Goal: Check status: Check status

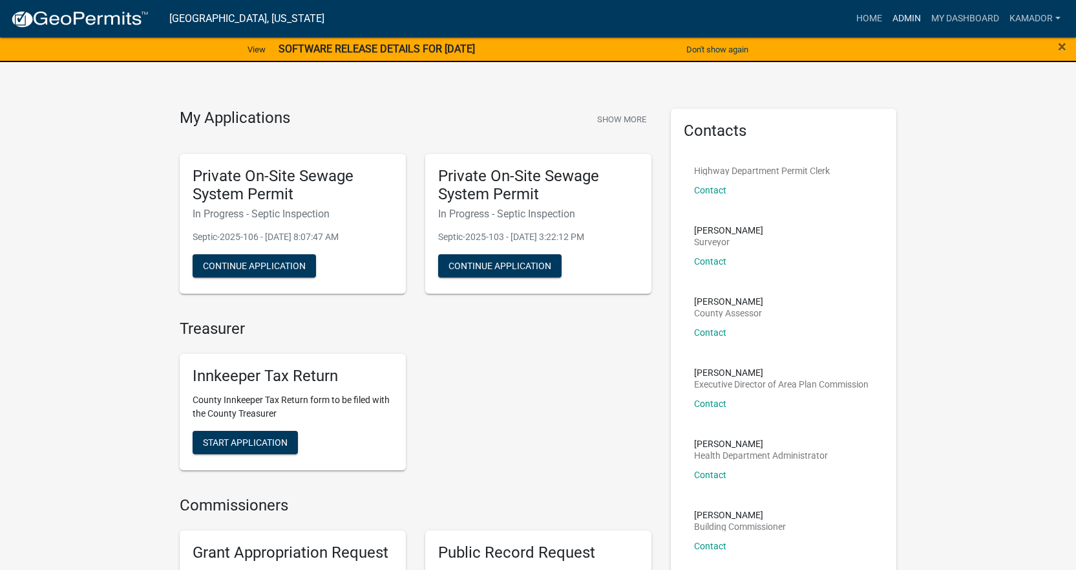
click at [902, 14] on link "Admin" at bounding box center [907, 18] width 39 height 25
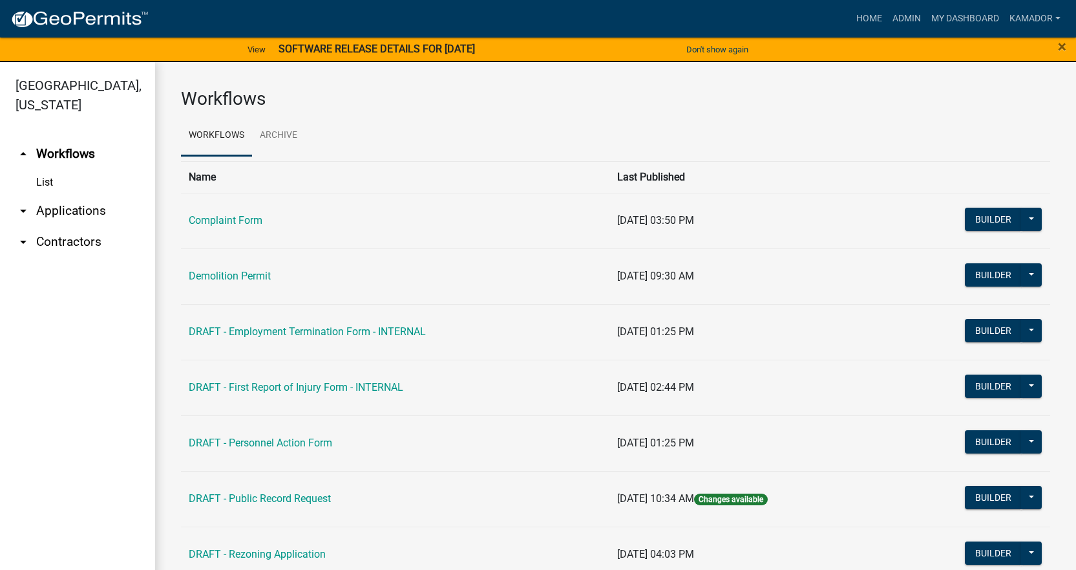
click at [63, 207] on link "arrow_drop_down Applications" at bounding box center [77, 210] width 155 height 31
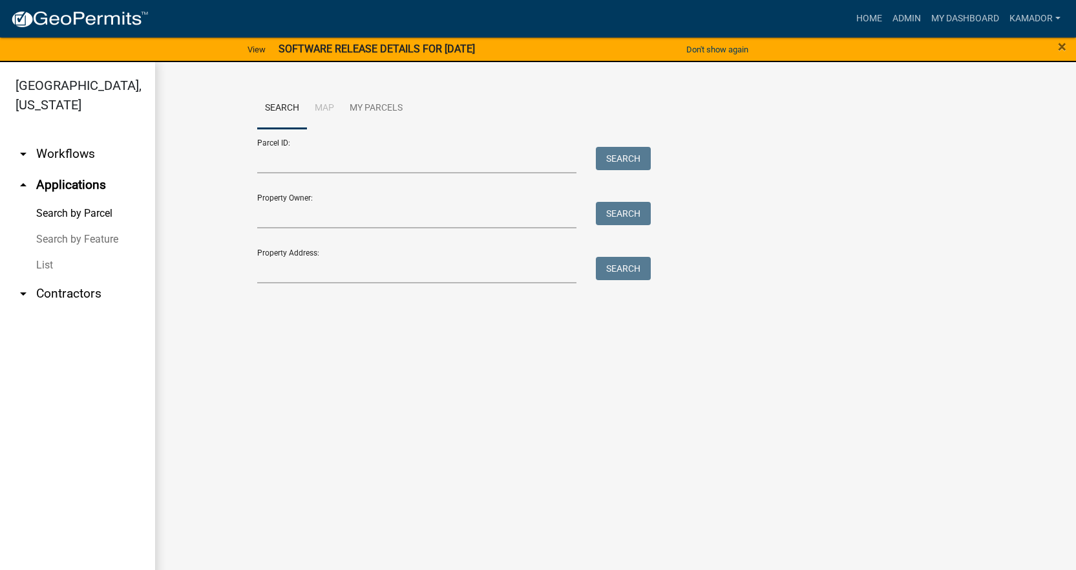
click at [37, 266] on link "List" at bounding box center [77, 265] width 155 height 26
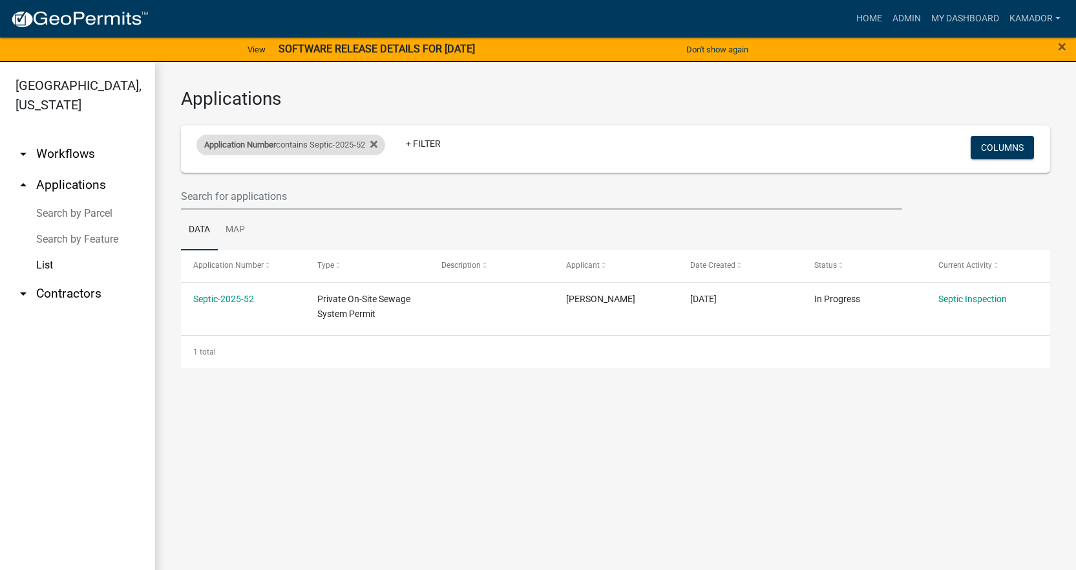
click at [350, 141] on div "Application Number contains Septic-2025-52" at bounding box center [291, 144] width 189 height 21
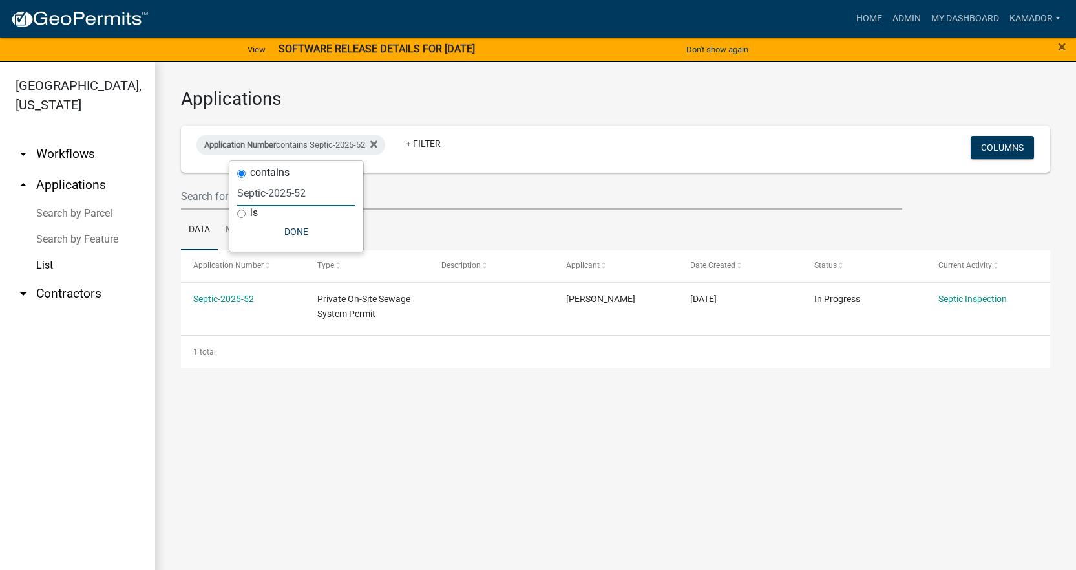
click at [312, 193] on input "Septic-2025-52" at bounding box center [296, 193] width 118 height 27
type input "Septic-2025-59"
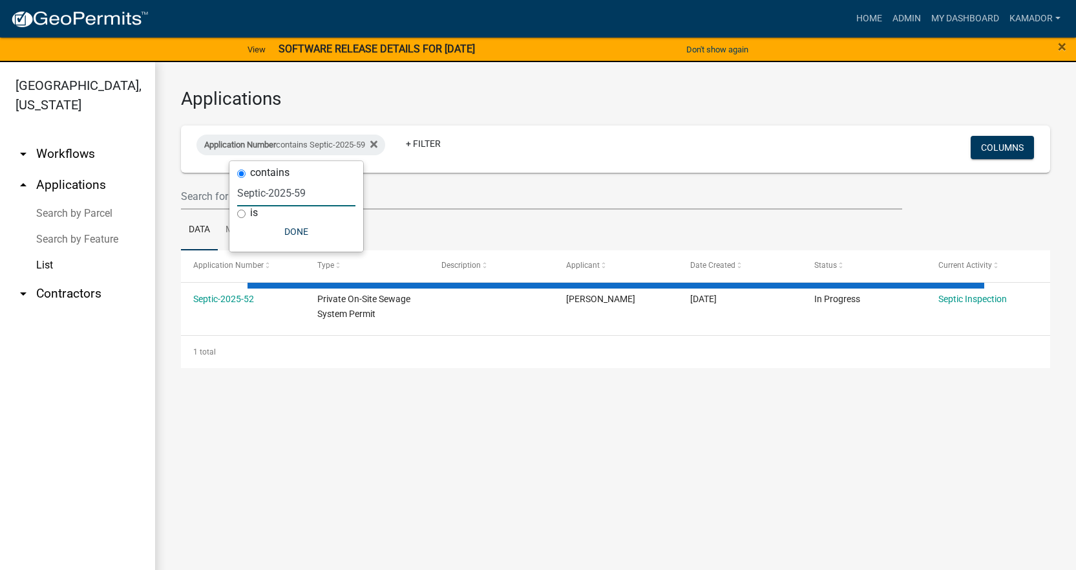
select select "3: 100"
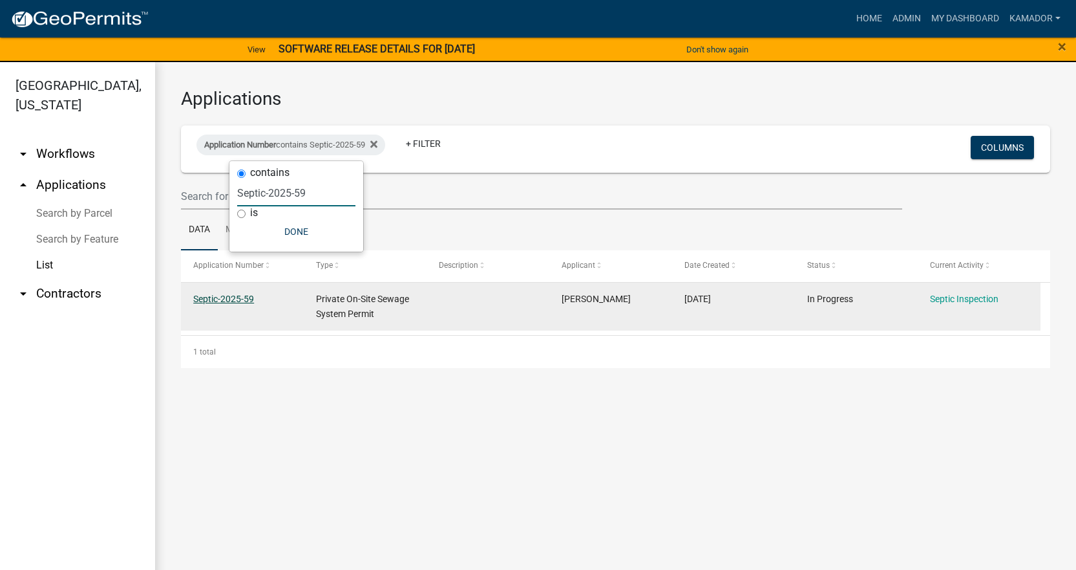
type input "Septic-2025-59"
click at [228, 298] on link "Septic-2025-59" at bounding box center [223, 299] width 61 height 10
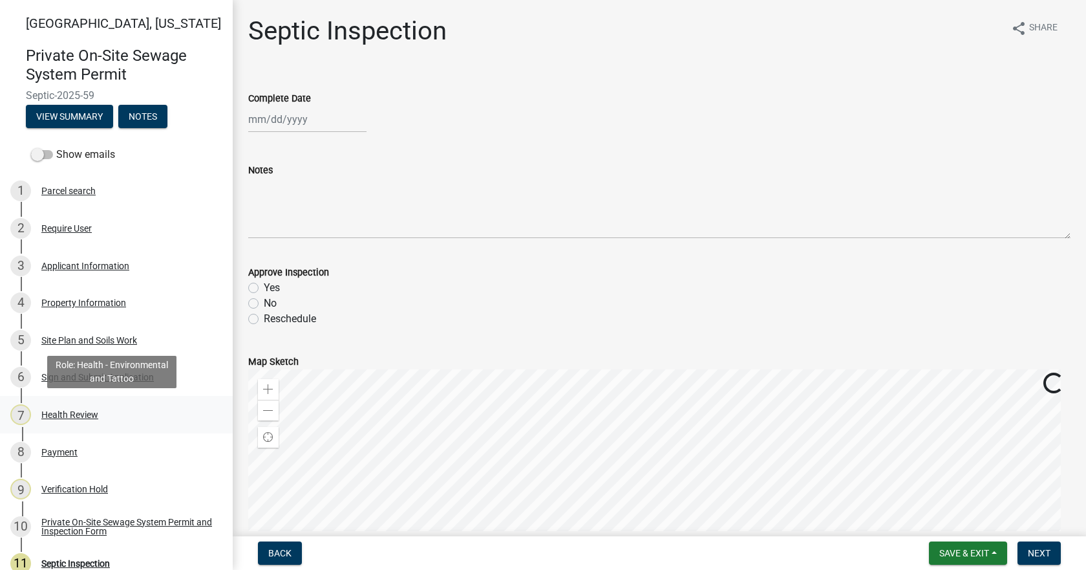
click at [70, 420] on div "7 Health Review" at bounding box center [111, 414] width 202 height 21
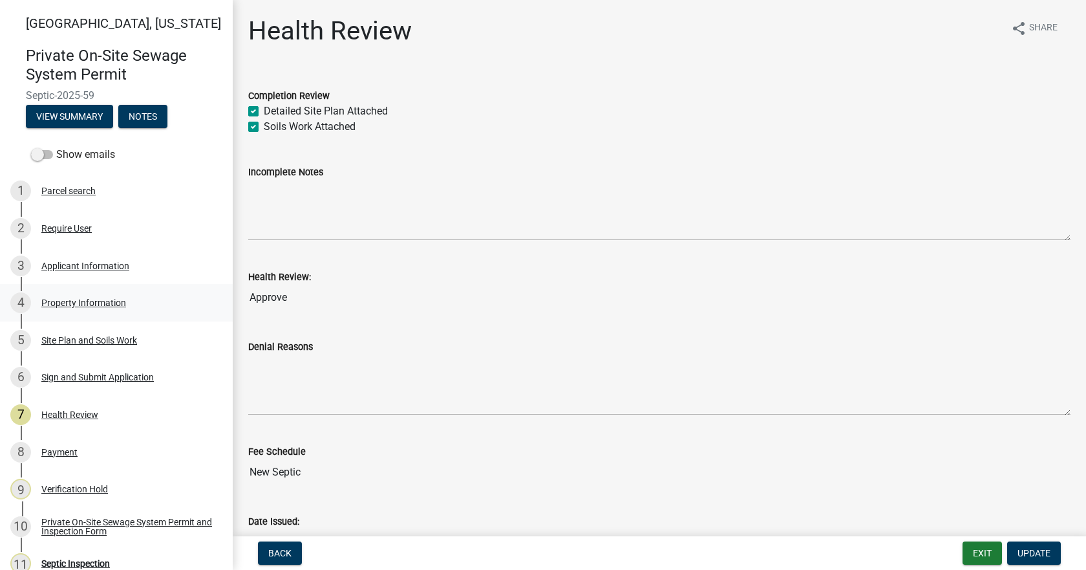
scroll to position [65, 0]
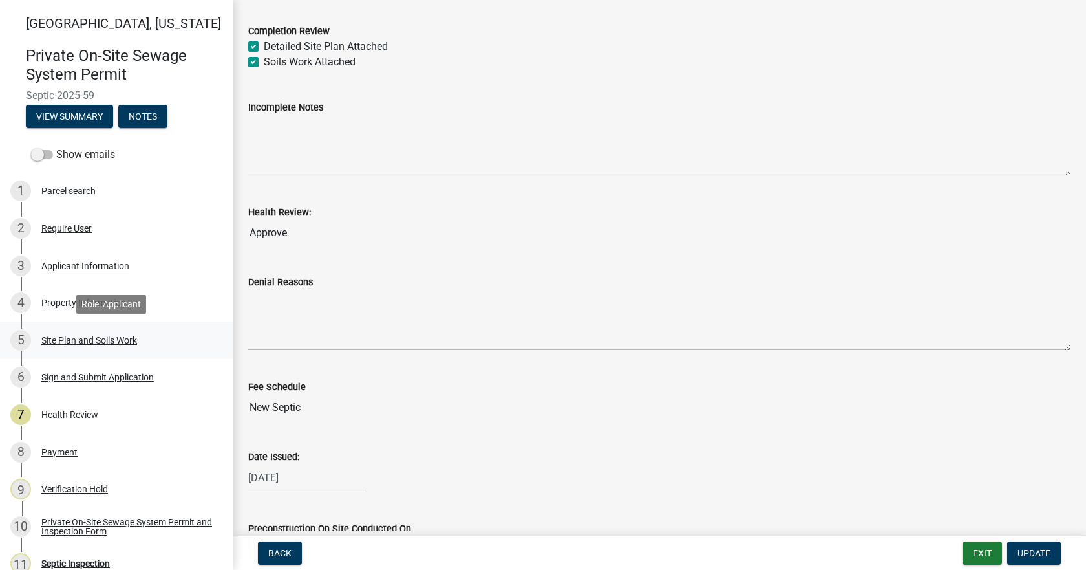
click at [78, 343] on div "Site Plan and Soils Work" at bounding box center [89, 340] width 96 height 9
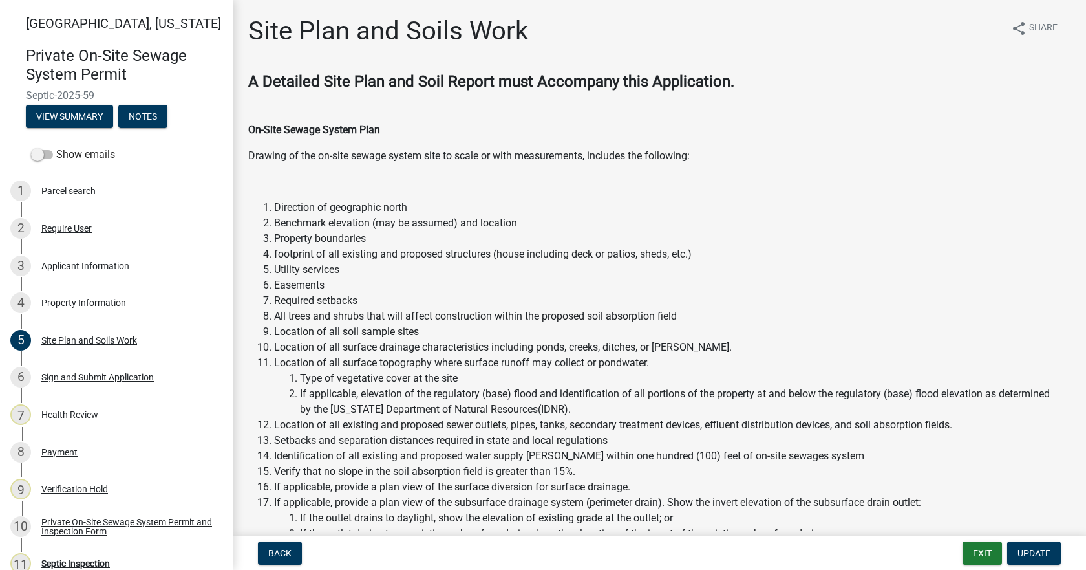
scroll to position [582, 0]
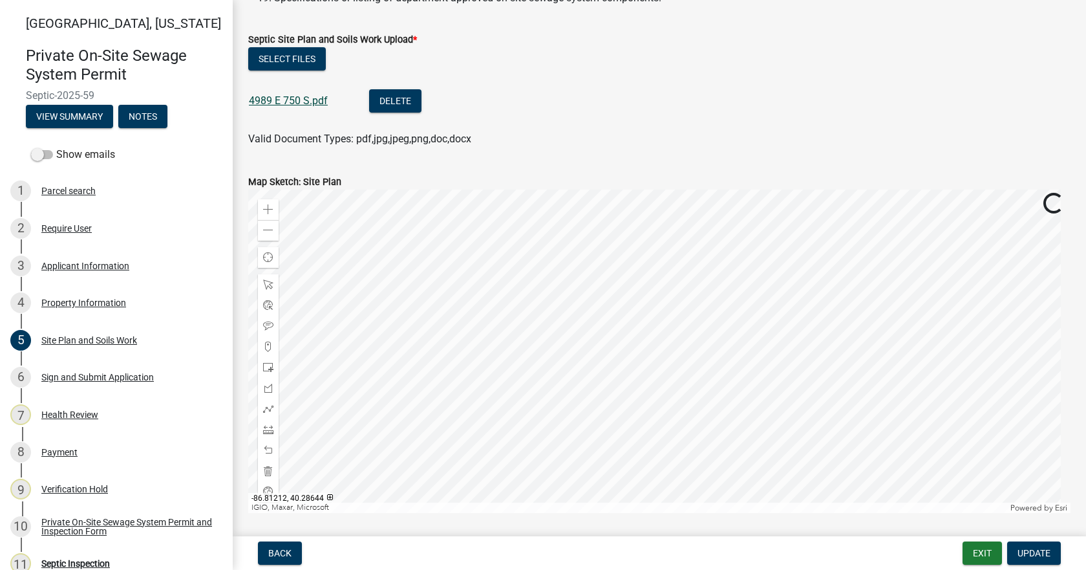
click at [305, 101] on link "4989 E 750 S.pdf" at bounding box center [288, 100] width 79 height 12
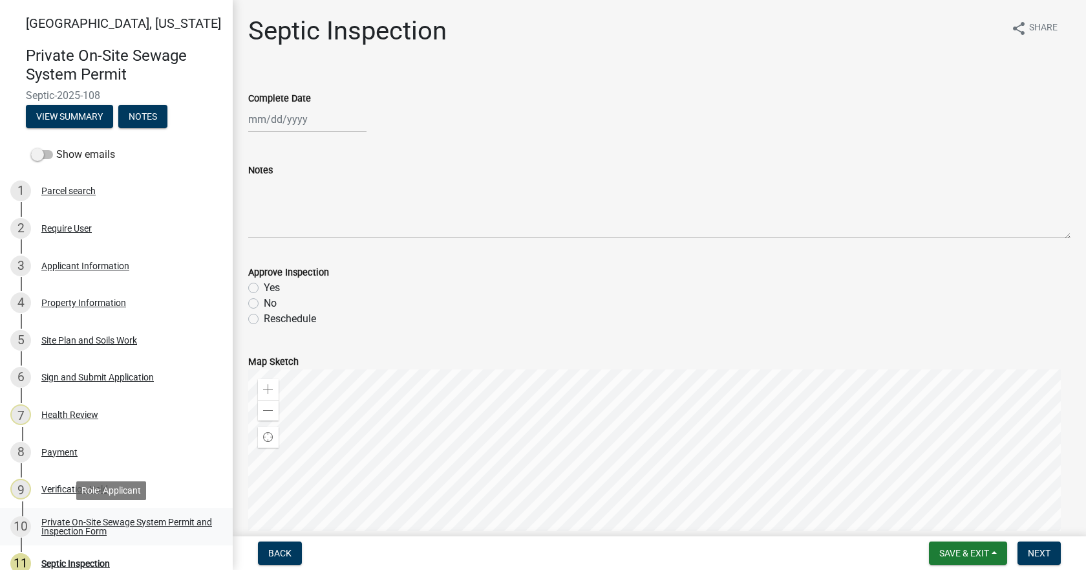
click at [76, 528] on div "Private On-Site Sewage System Permit and Inspection Form" at bounding box center [126, 526] width 171 height 18
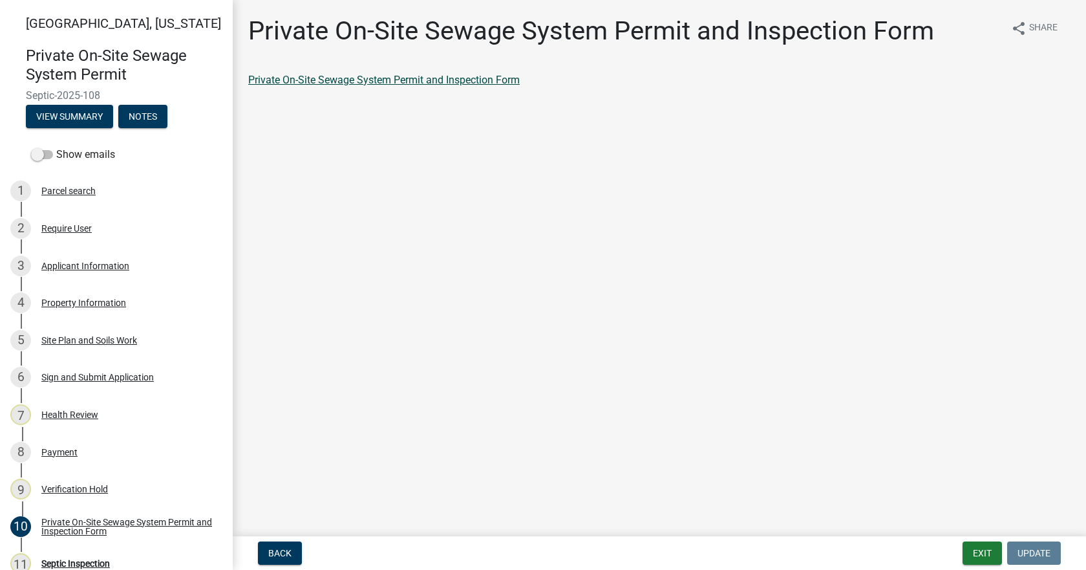
click at [374, 78] on link "Private On-Site Sewage System Permit and Inspection Form" at bounding box center [384, 80] width 272 height 12
